Goal: Task Accomplishment & Management: Complete application form

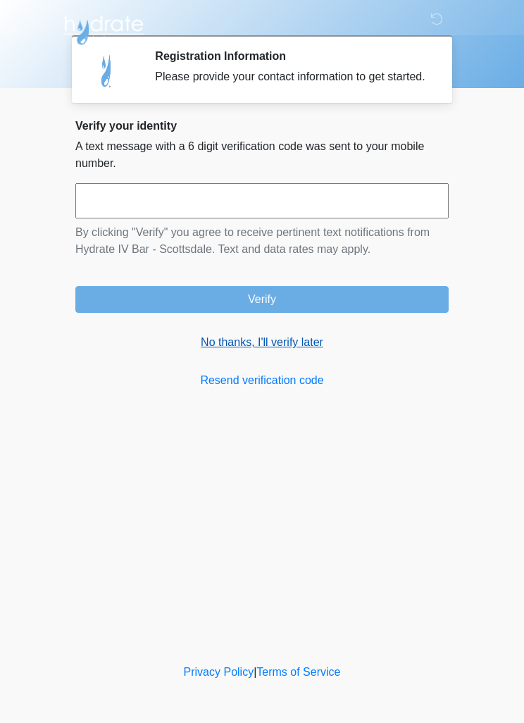
click at [288, 351] on link "No thanks, I'll verify later" at bounding box center [261, 342] width 373 height 17
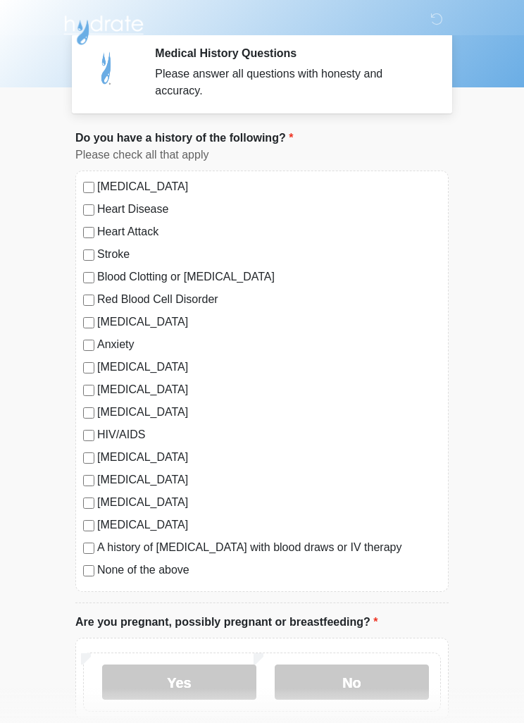
scroll to position [27, 0]
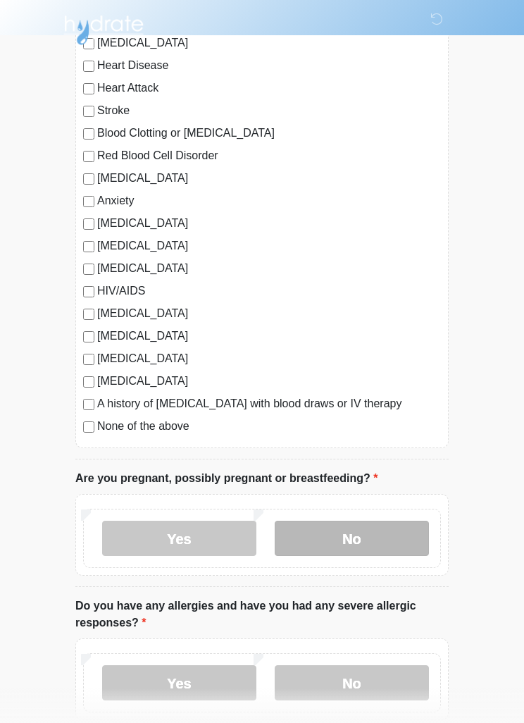
click at [379, 546] on label "No" at bounding box center [352, 538] width 154 height 35
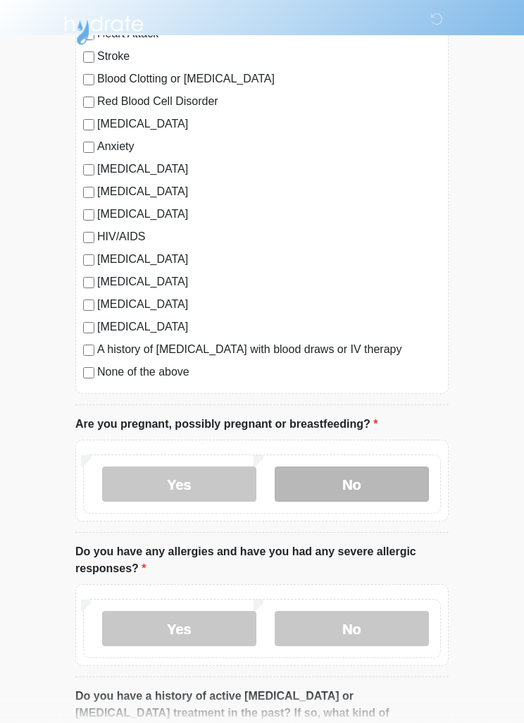
scroll to position [275, 0]
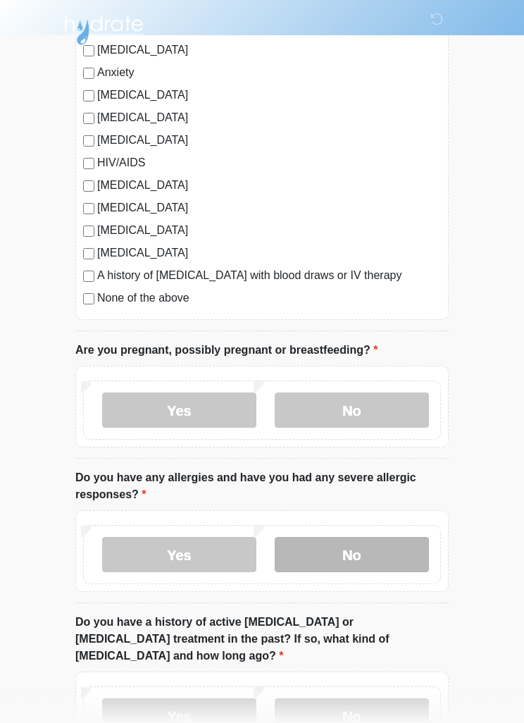
click at [409, 554] on label "No" at bounding box center [352, 554] width 154 height 35
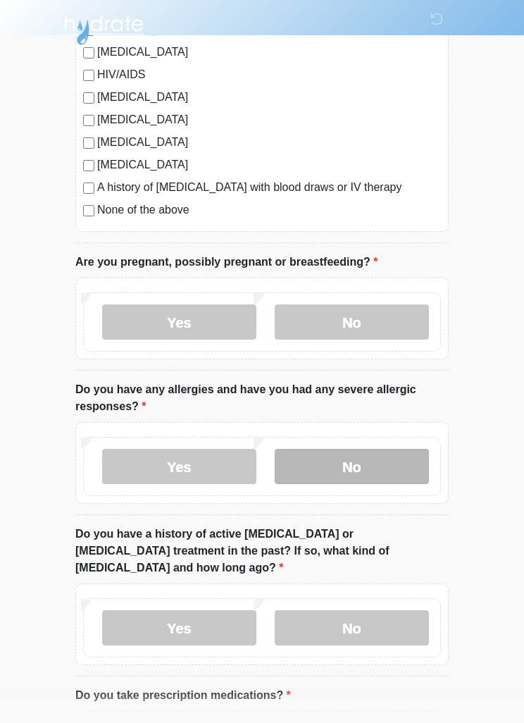
scroll to position [371, 0]
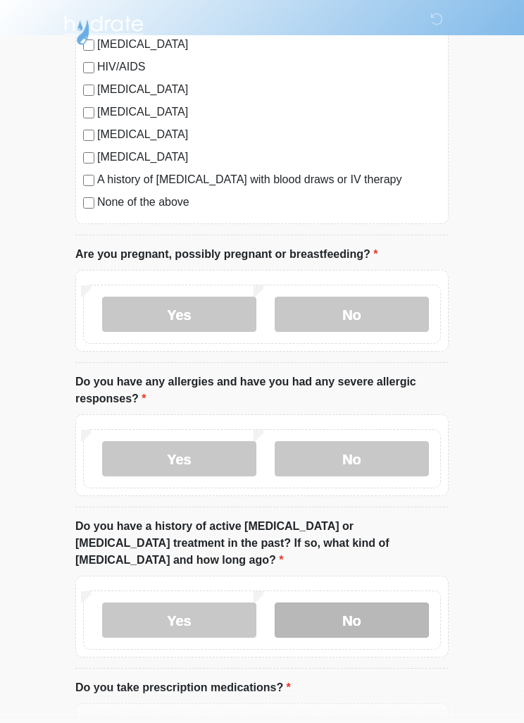
click at [405, 603] on label "No" at bounding box center [352, 620] width 154 height 35
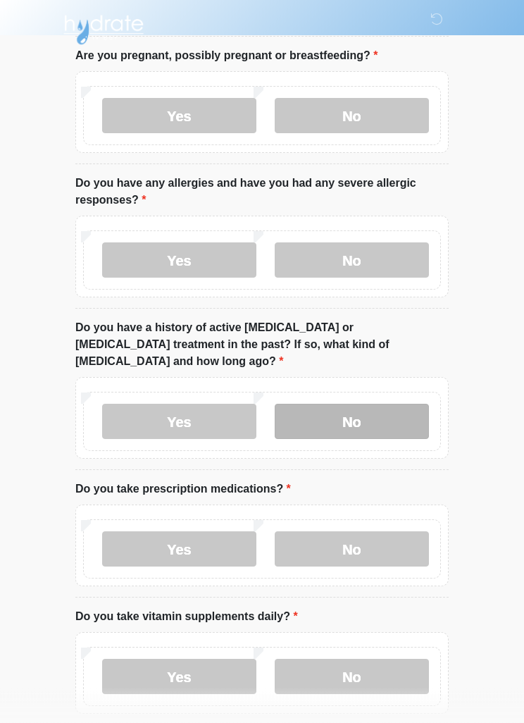
scroll to position [603, 0]
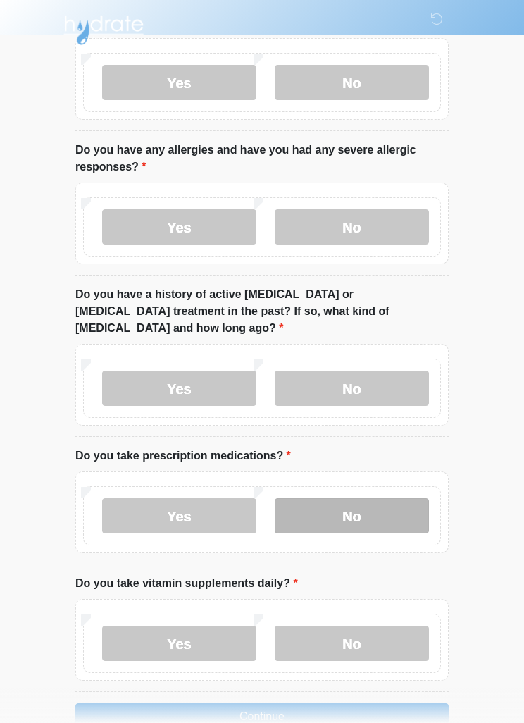
click at [410, 498] on label "No" at bounding box center [352, 515] width 154 height 35
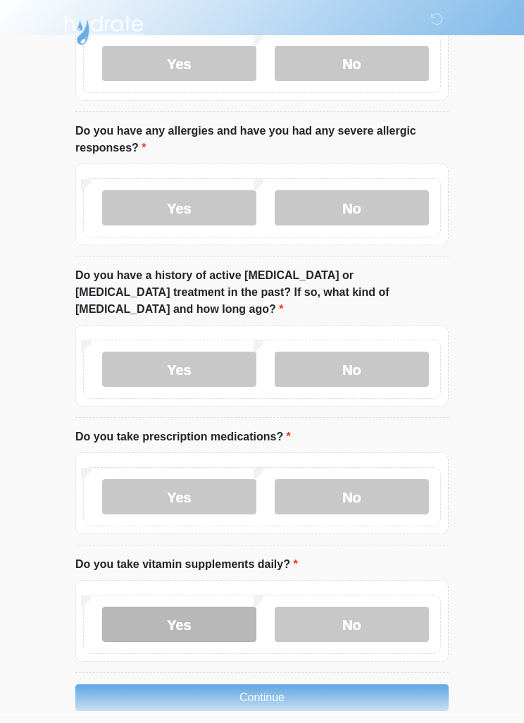
click at [235, 607] on label "Yes" at bounding box center [179, 624] width 154 height 35
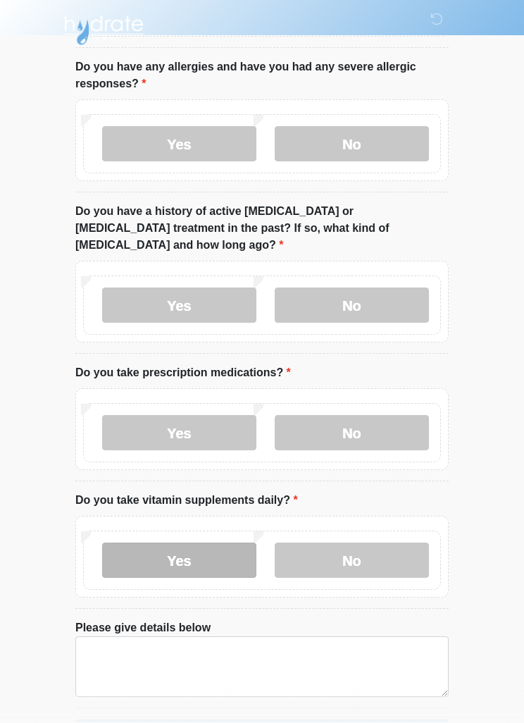
scroll to position [688, 0]
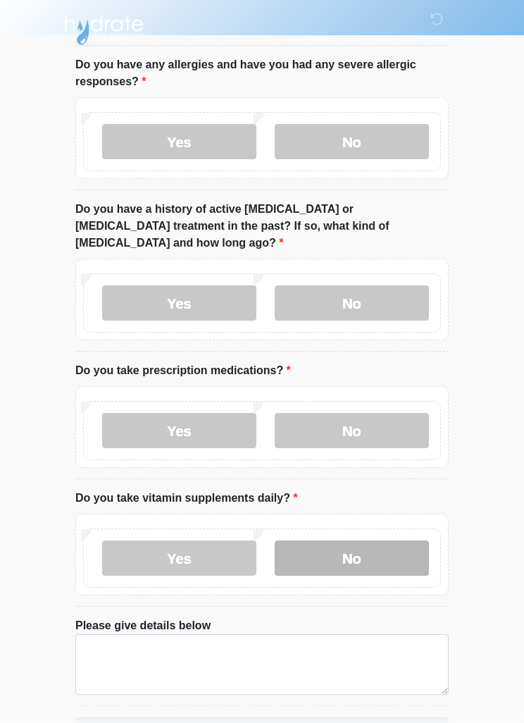
click at [364, 541] on label "No" at bounding box center [352, 558] width 154 height 35
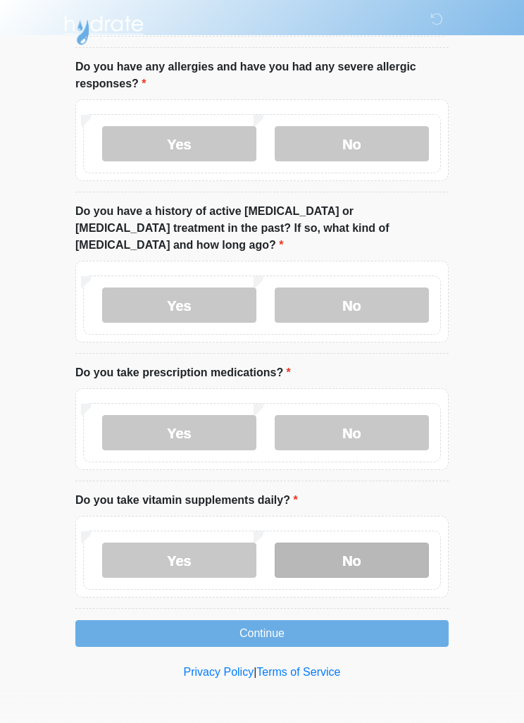
scroll to position [622, 0]
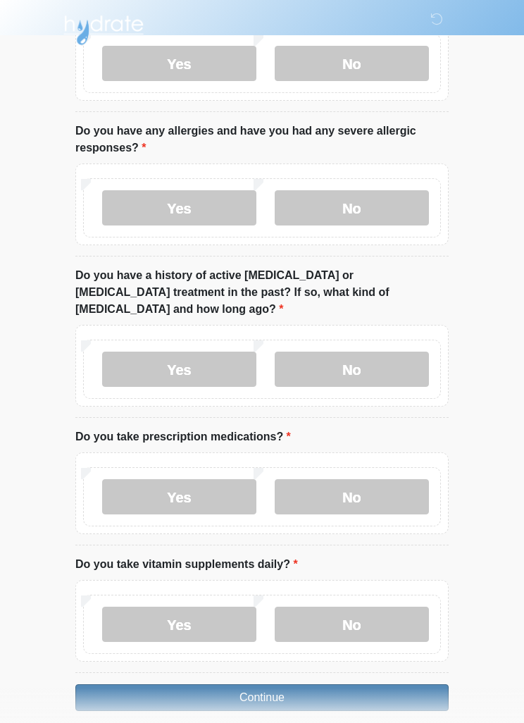
click at [400, 684] on button "Continue" at bounding box center [261, 697] width 373 height 27
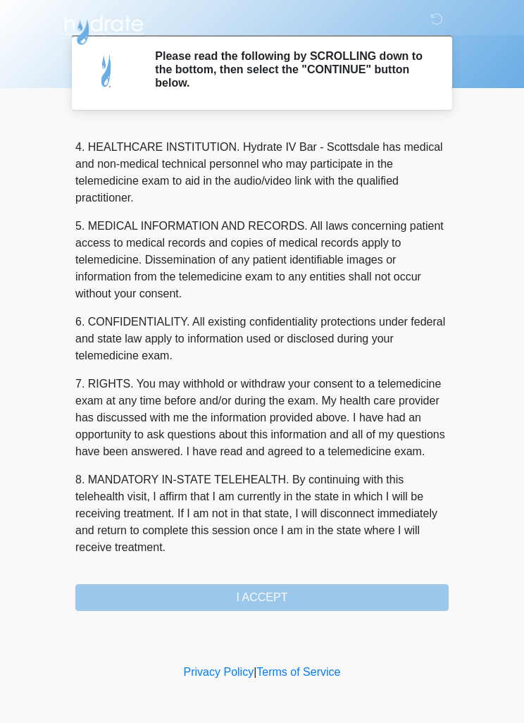
scroll to position [393, 0]
click at [308, 595] on button "I ACCEPT" at bounding box center [261, 597] width 373 height 27
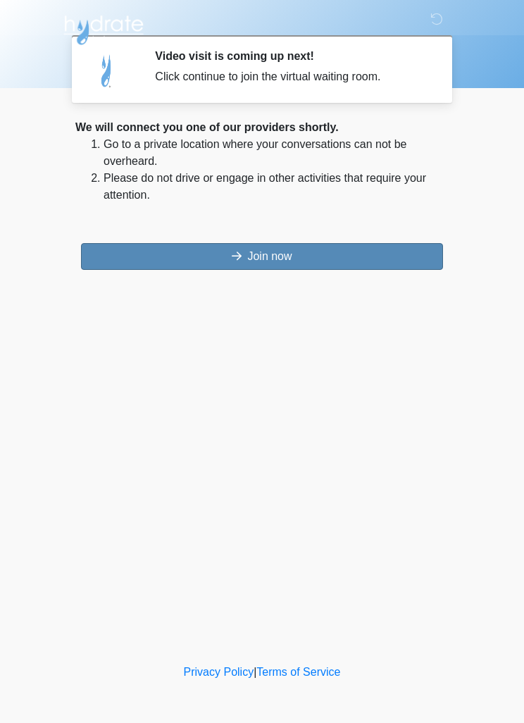
click at [290, 260] on button "Join now" at bounding box center [262, 256] width 362 height 27
